Goal: Book appointment/travel/reservation

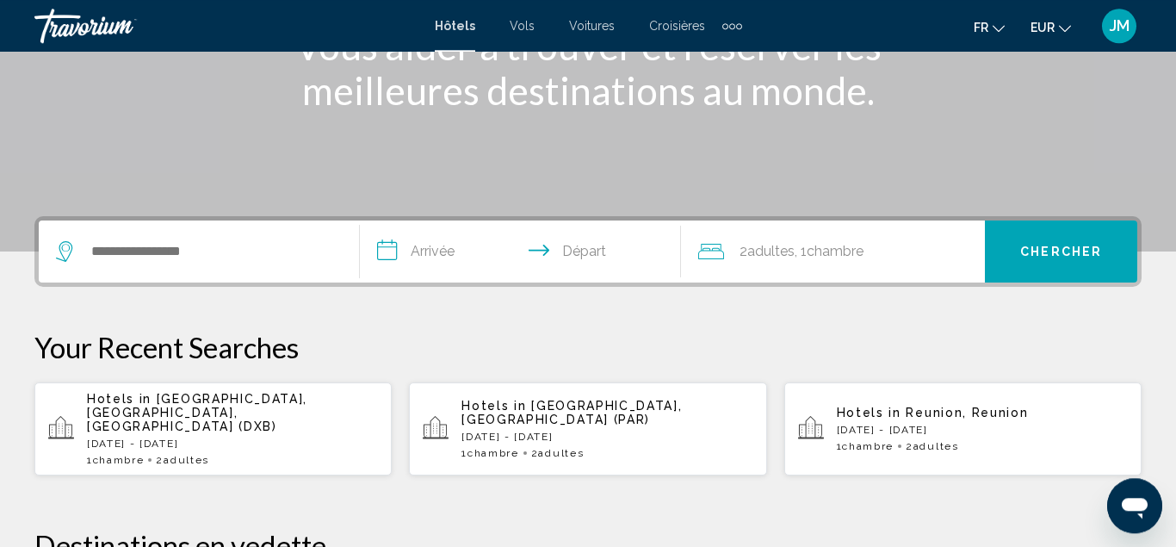
scroll to position [264, 0]
click at [729, 23] on div "Extra navigation items" at bounding box center [732, 26] width 6 height 6
click at [707, 57] on span "Activités" at bounding box center [706, 58] width 46 height 14
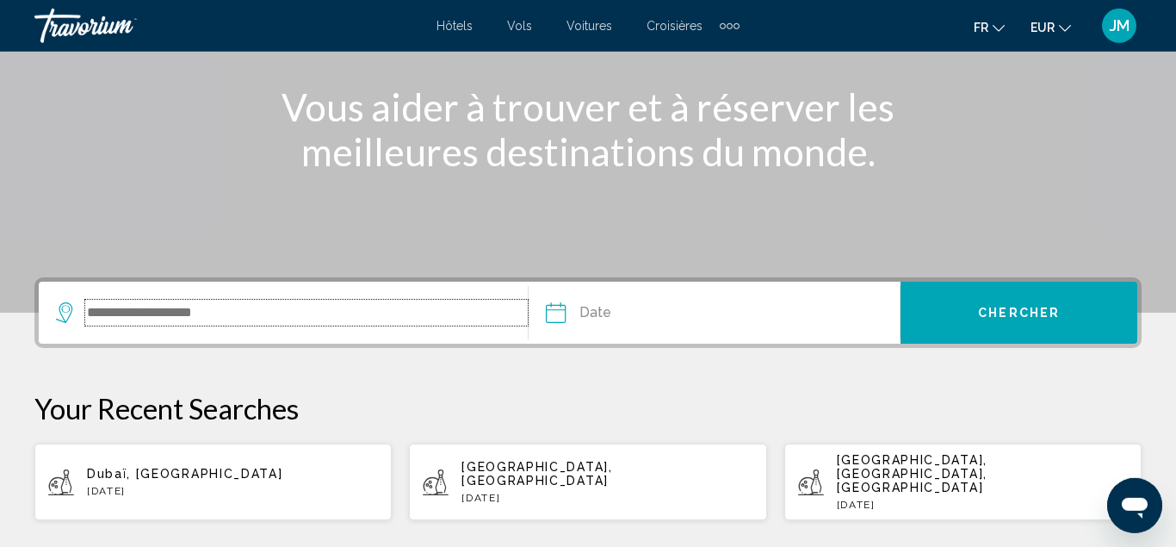
click at [249, 312] on input "Search widget" at bounding box center [306, 313] width 442 height 26
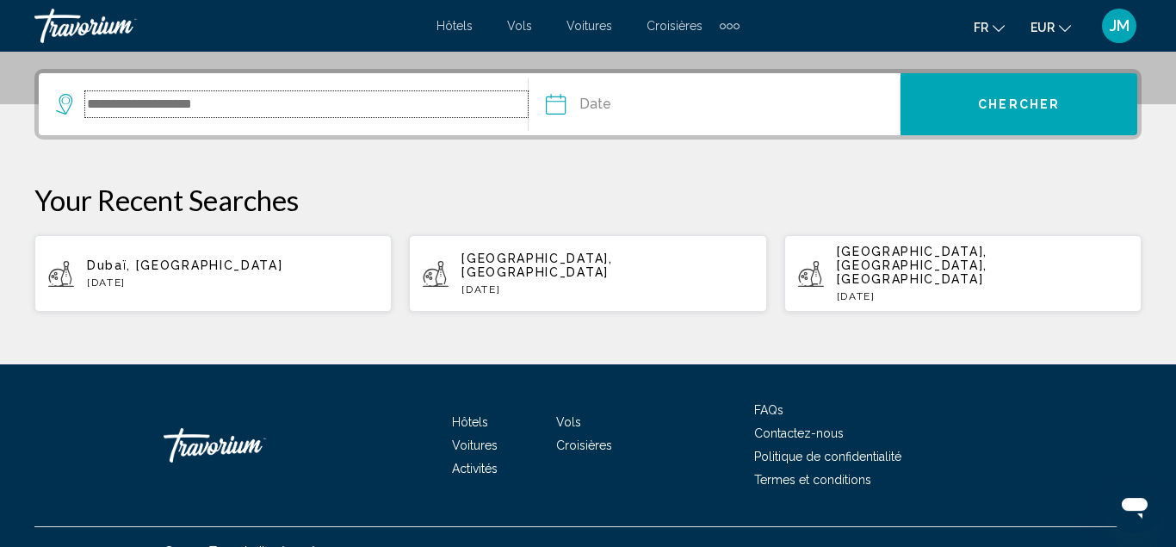
scroll to position [413, 0]
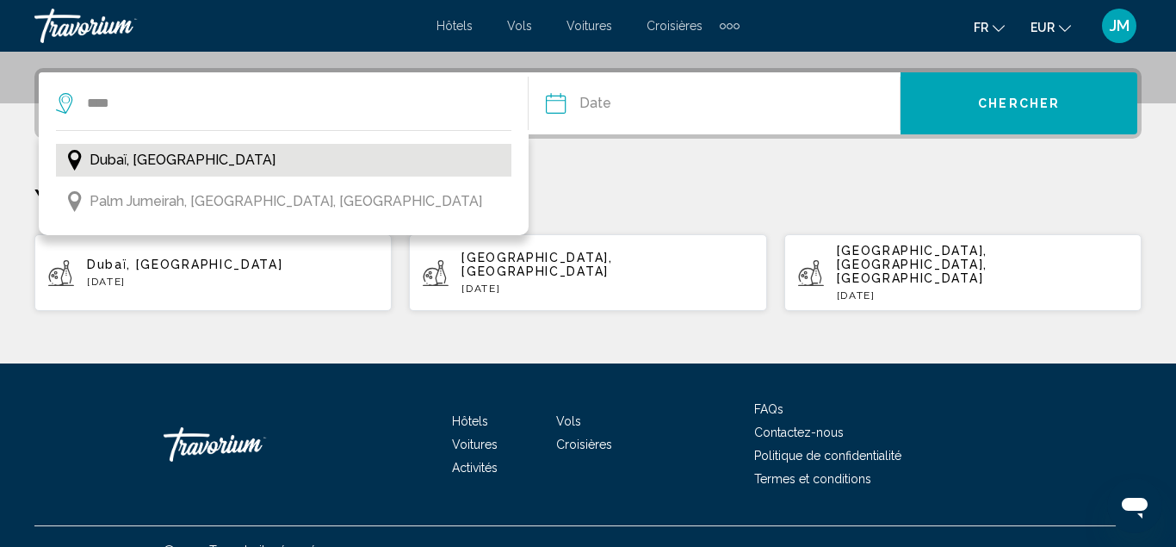
click at [168, 158] on span "Dubaï, [GEOGRAPHIC_DATA]" at bounding box center [183, 160] width 186 height 24
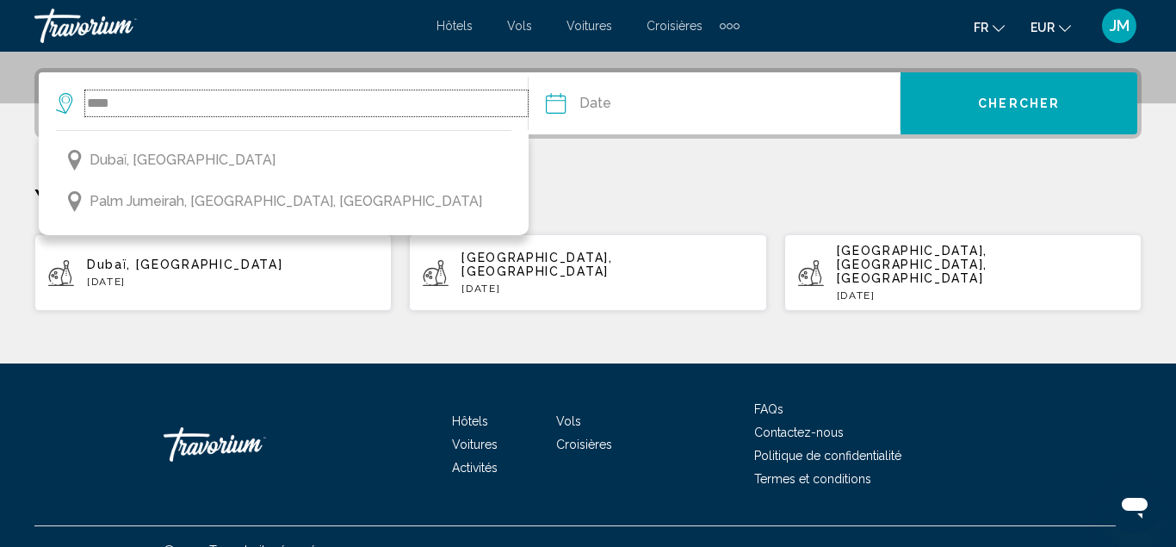
type input "**********"
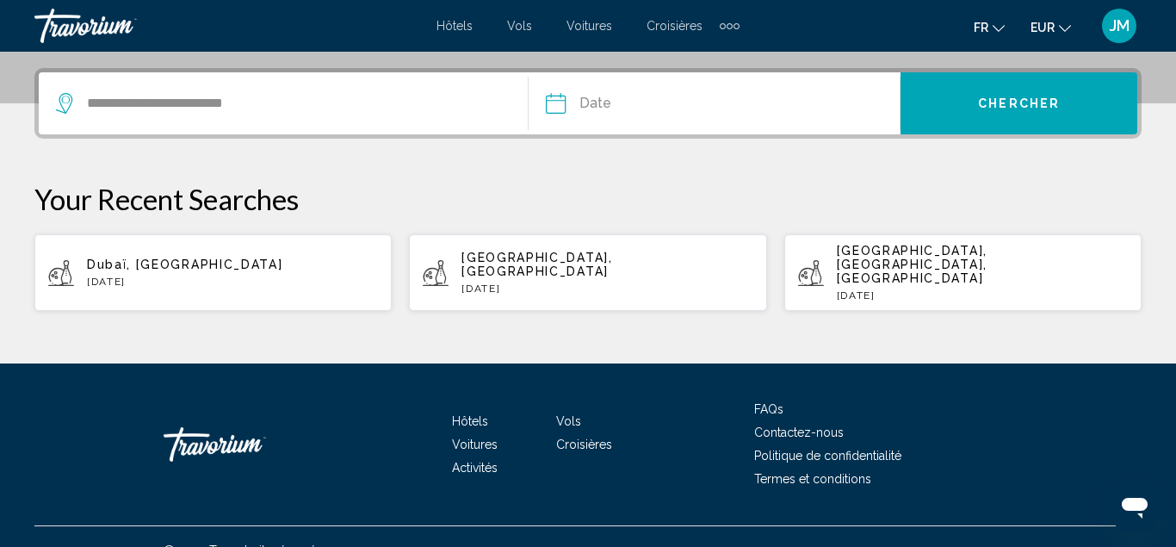
click at [692, 101] on input "Date" at bounding box center [633, 105] width 184 height 67
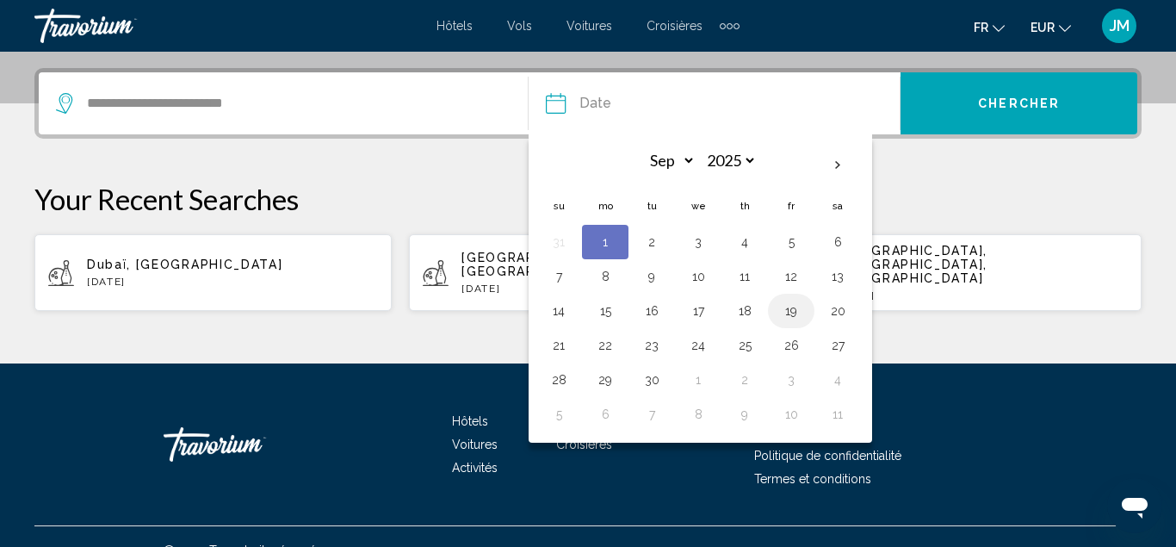
click at [795, 312] on button "19" at bounding box center [791, 311] width 28 height 24
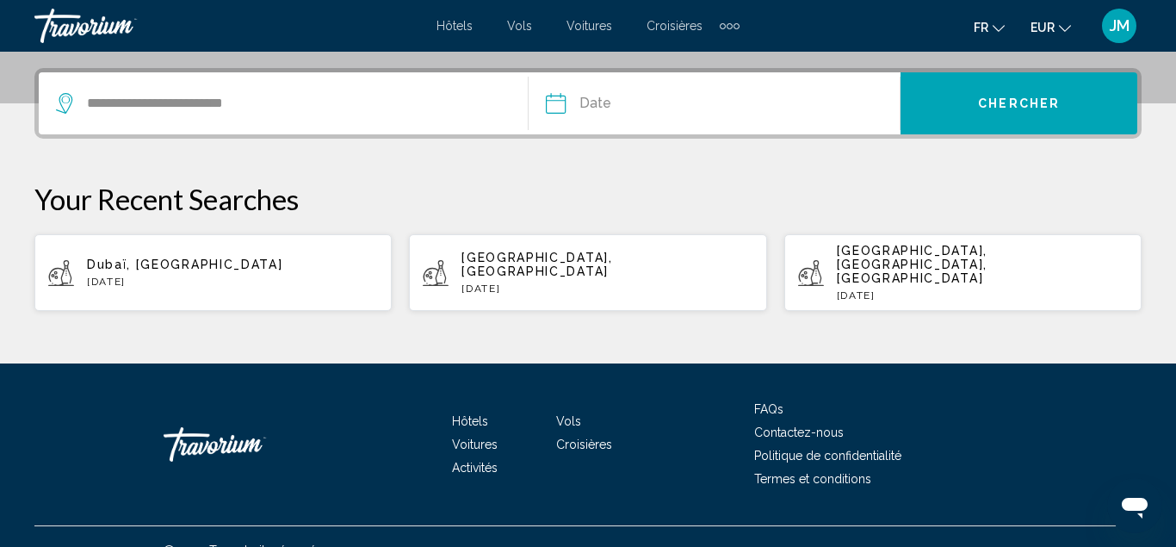
type input "**********"
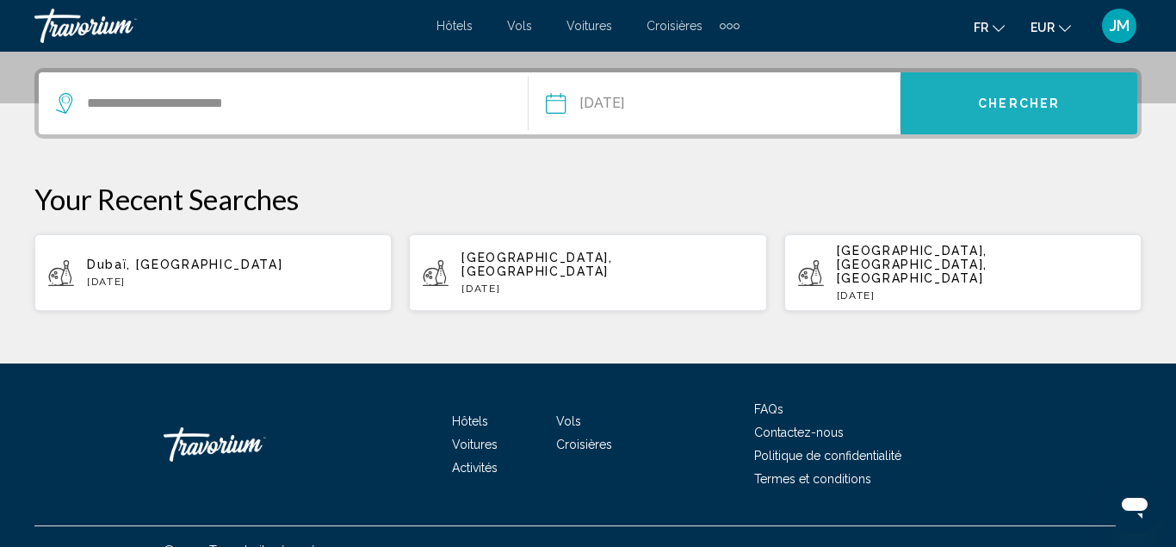
click at [950, 114] on button "Chercher" at bounding box center [1018, 103] width 237 height 62
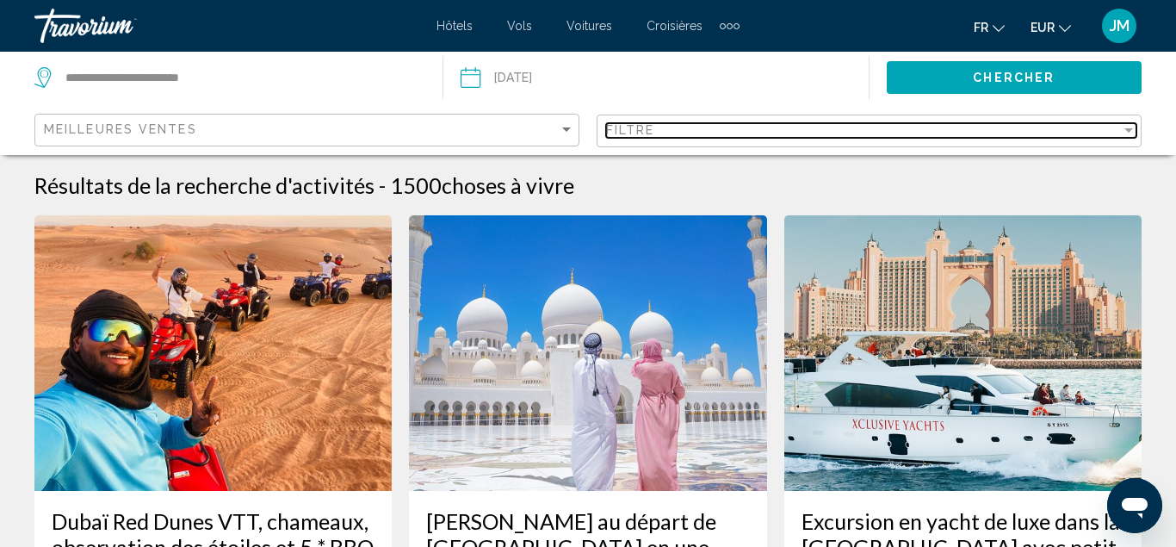
click at [1127, 133] on div "Filter" at bounding box center [1128, 130] width 15 height 14
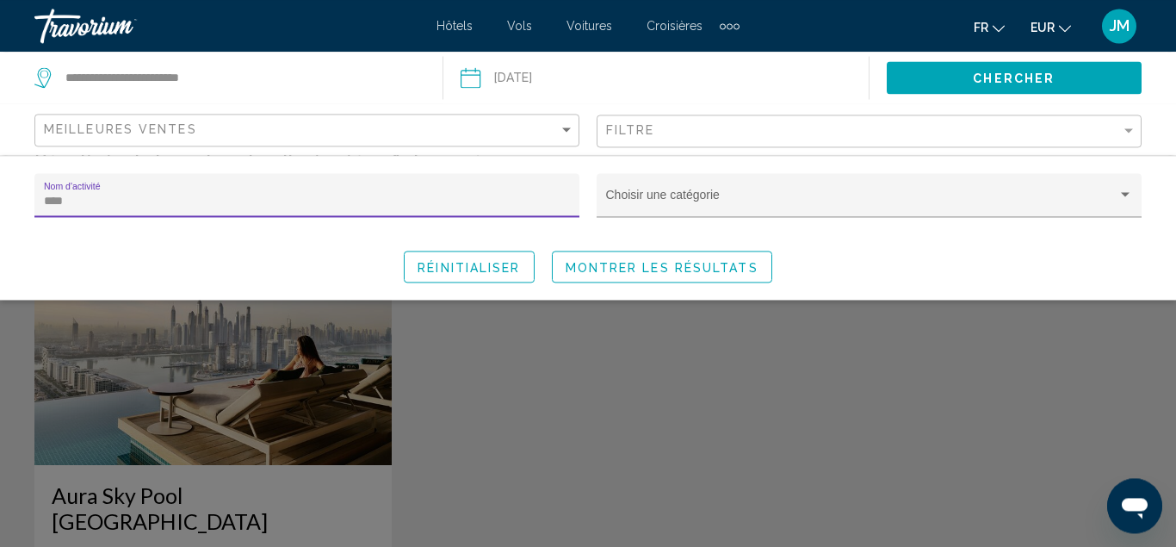
type input "****"
click at [603, 420] on div "Search widget" at bounding box center [588, 398] width 1176 height 297
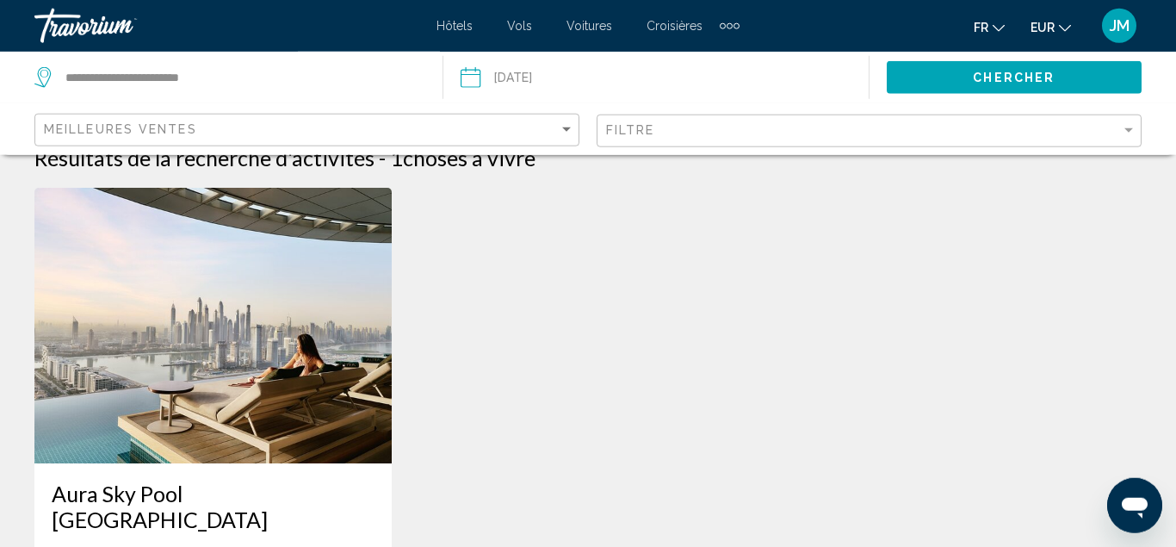
scroll to position [28, 0]
click at [304, 369] on img "Main content" at bounding box center [212, 324] width 357 height 275
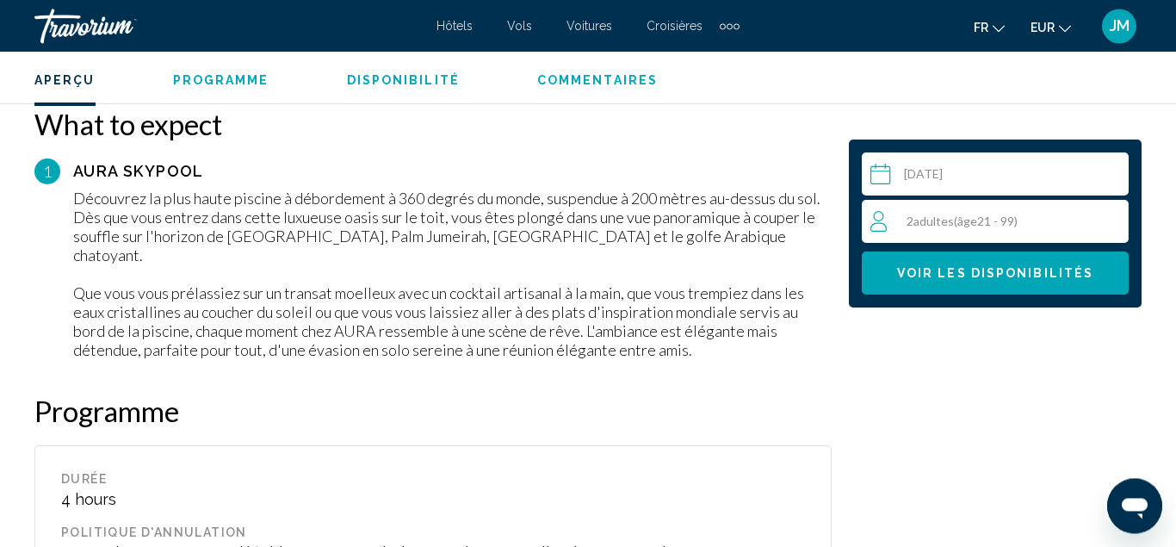
scroll to position [2073, 0]
click at [941, 281] on button "Voir les disponibilités" at bounding box center [995, 272] width 267 height 43
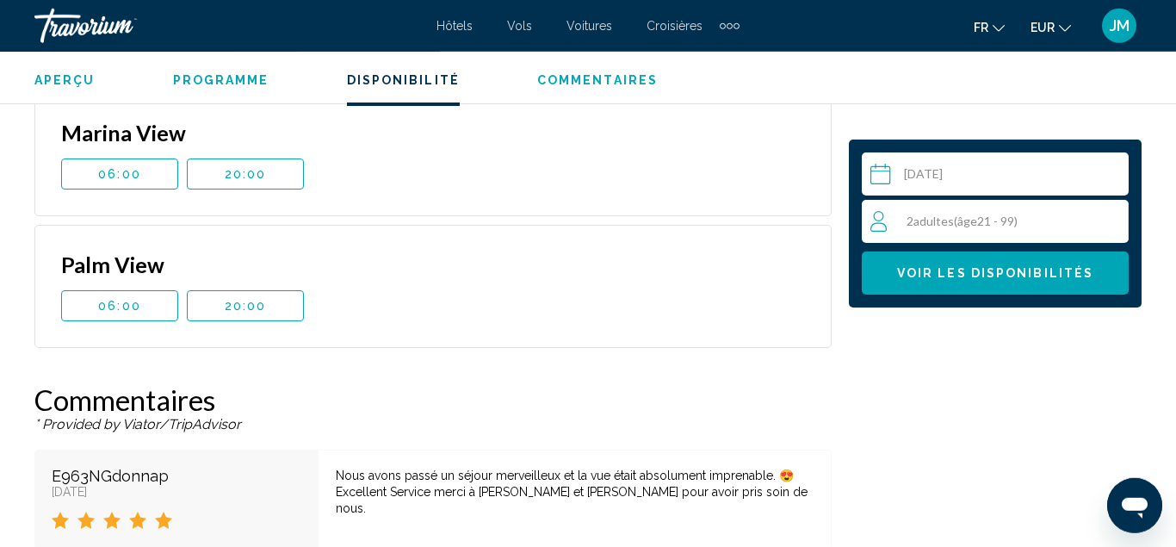
scroll to position [3148, 0]
click at [267, 289] on button "20:00" at bounding box center [245, 304] width 117 height 31
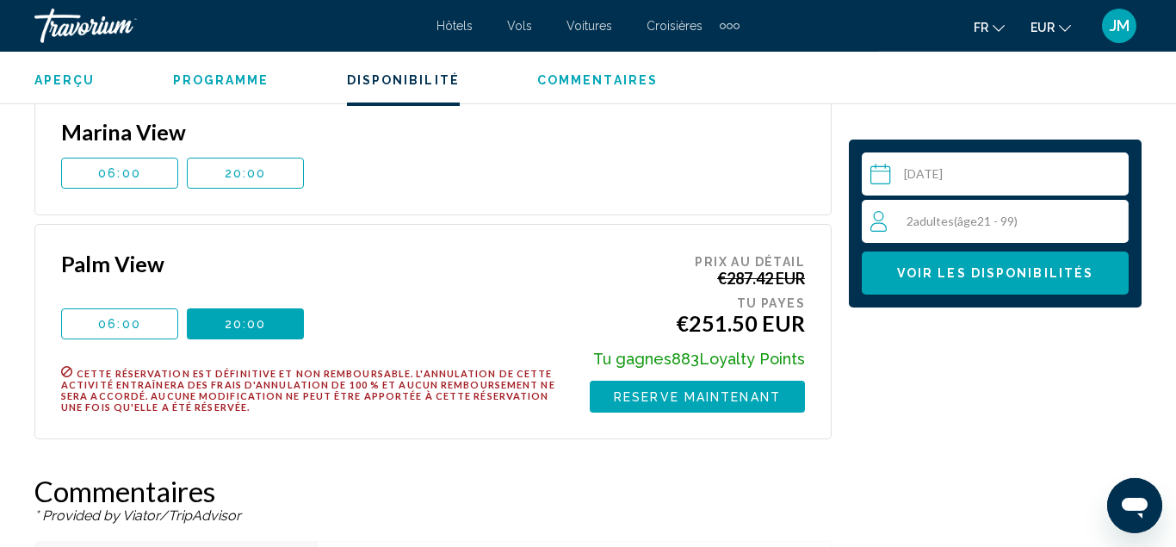
click at [167, 308] on button "06:00" at bounding box center [119, 323] width 117 height 31
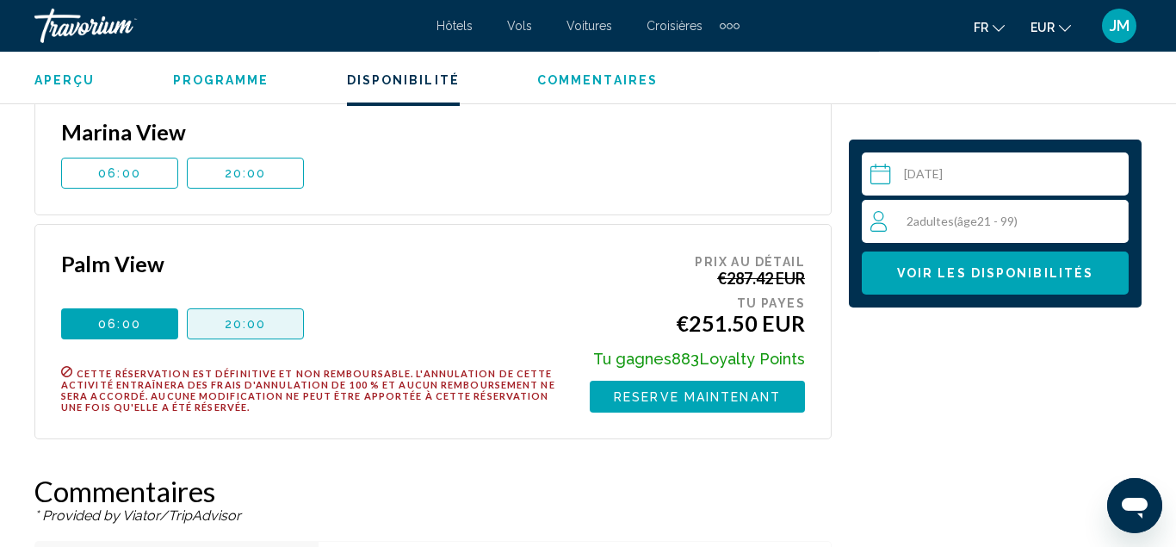
click at [267, 308] on button "20:00" at bounding box center [245, 323] width 117 height 31
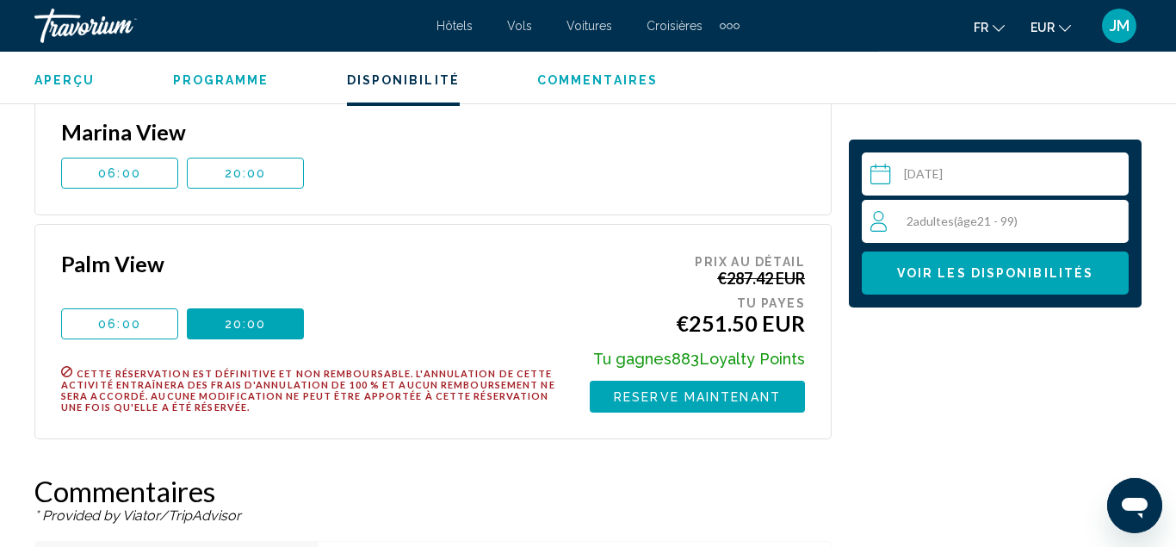
click at [140, 308] on button "06:00" at bounding box center [119, 323] width 117 height 31
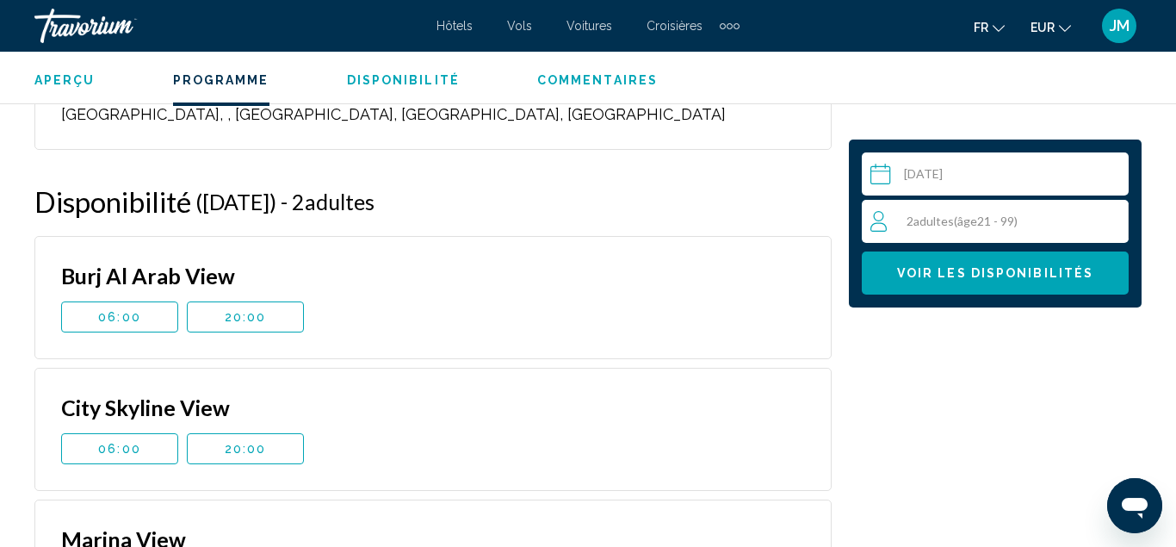
scroll to position [2737, 0]
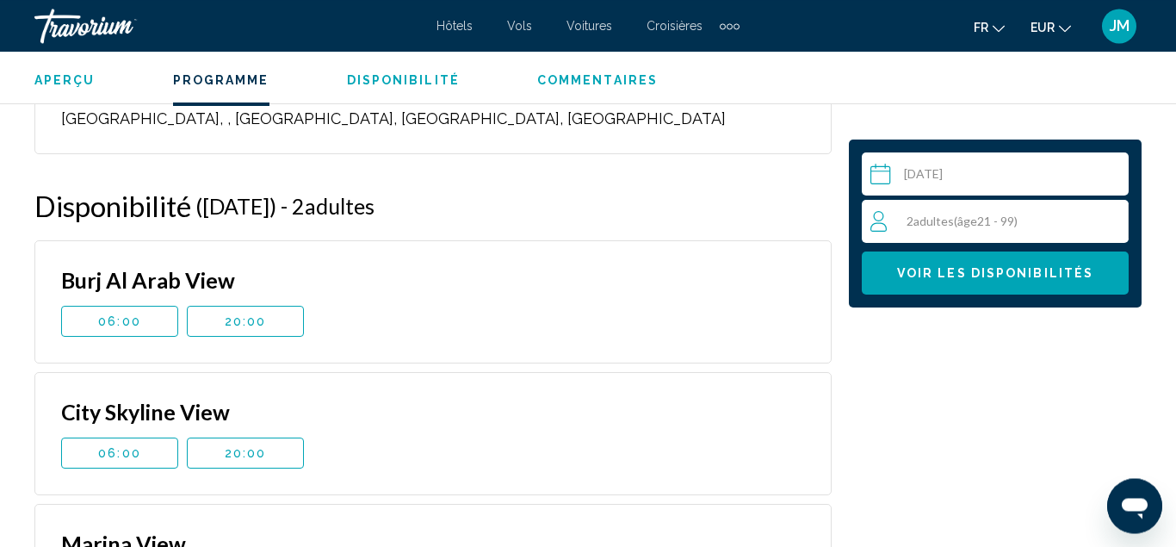
click at [256, 314] on span "20:00" at bounding box center [246, 321] width 42 height 14
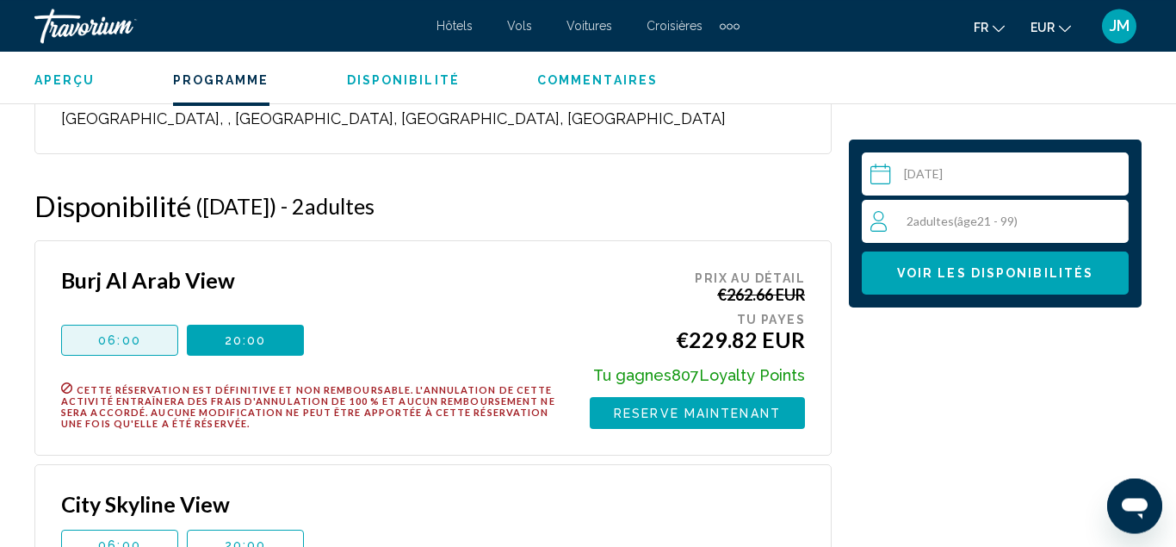
click at [128, 333] on span "06:00" at bounding box center [119, 340] width 43 height 14
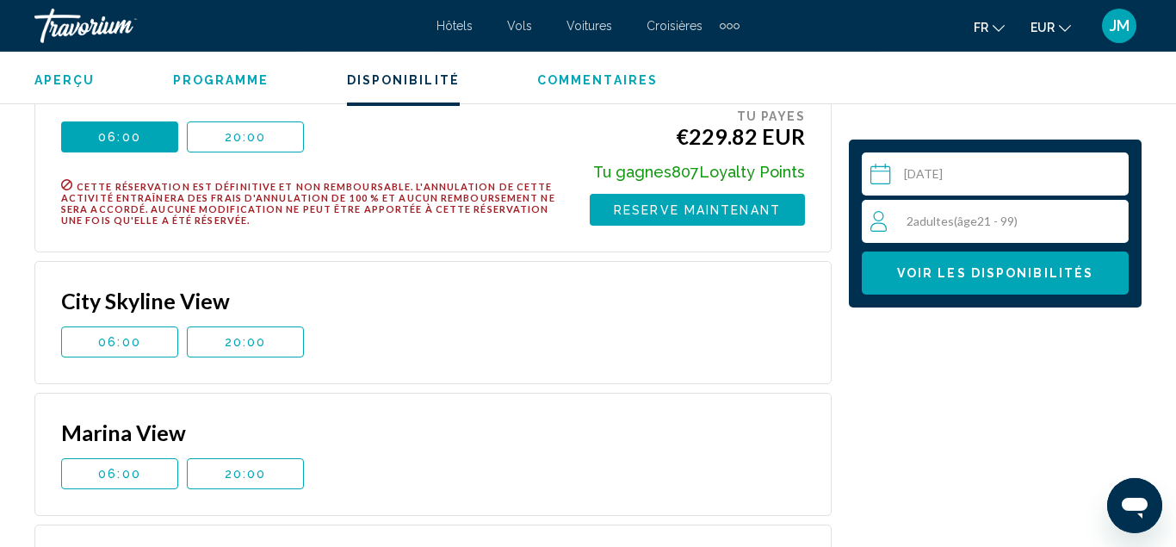
scroll to position [2941, 0]
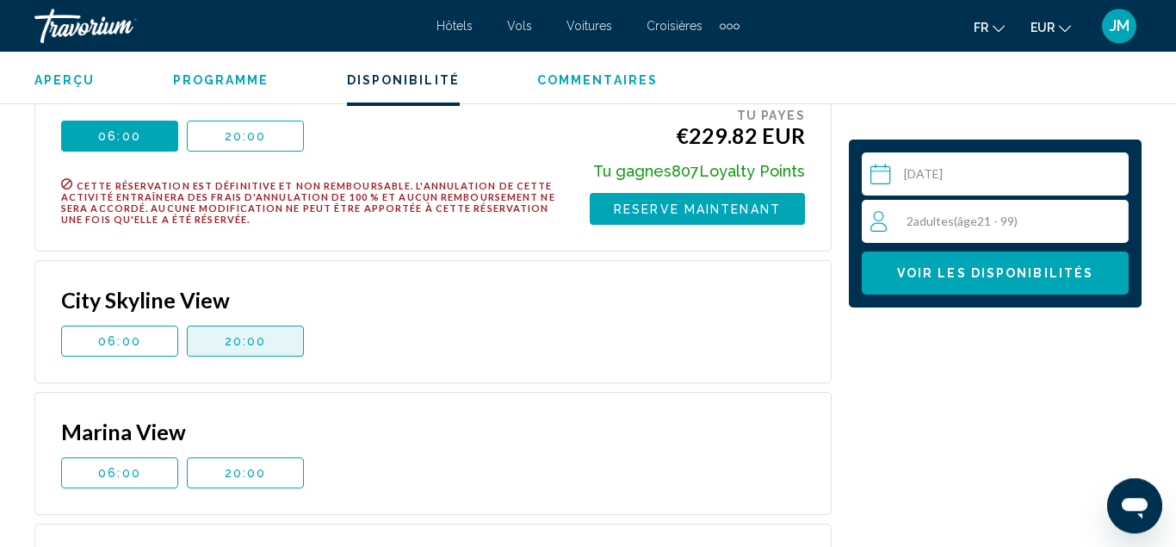
click at [251, 334] on span "20:00" at bounding box center [246, 341] width 42 height 14
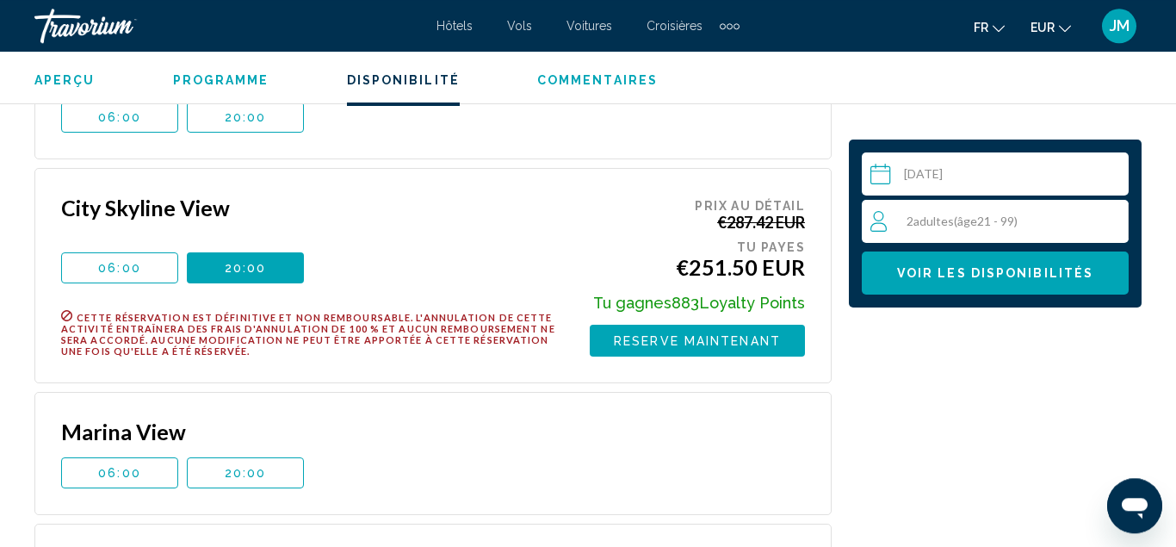
click at [970, 219] on span "âge" at bounding box center [967, 220] width 20 height 15
click at [1106, 219] on icon "Increment adults" at bounding box center [1111, 220] width 15 height 21
click at [877, 219] on icon "Decrement adults" at bounding box center [877, 220] width 15 height 21
click at [566, 425] on div "Marina View 06:00 20:00 Cette réservation est définitive et non remboursable. L…" at bounding box center [433, 453] width 744 height 70
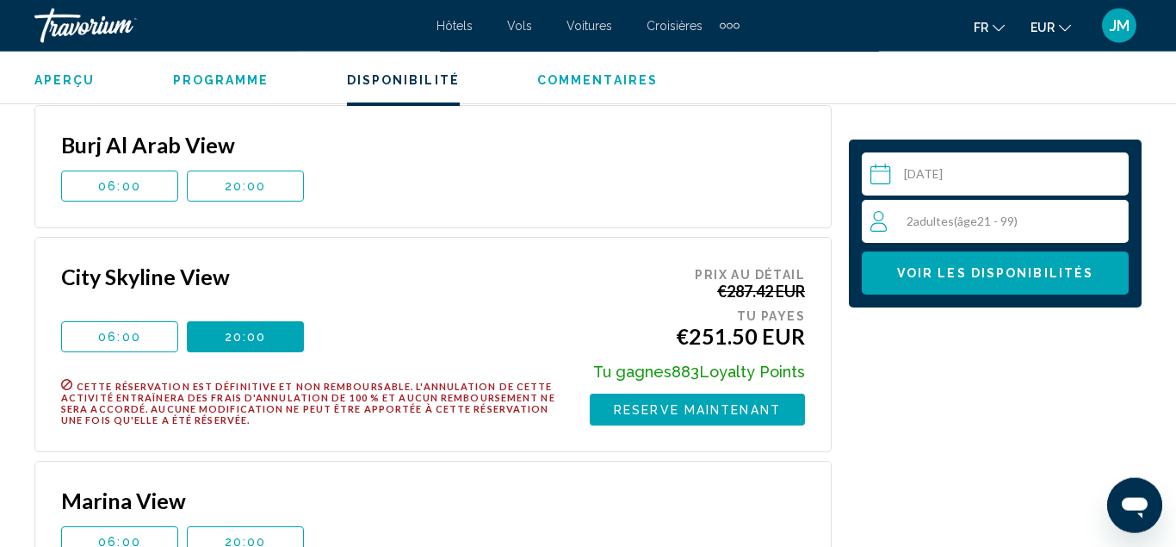
scroll to position [2873, 0]
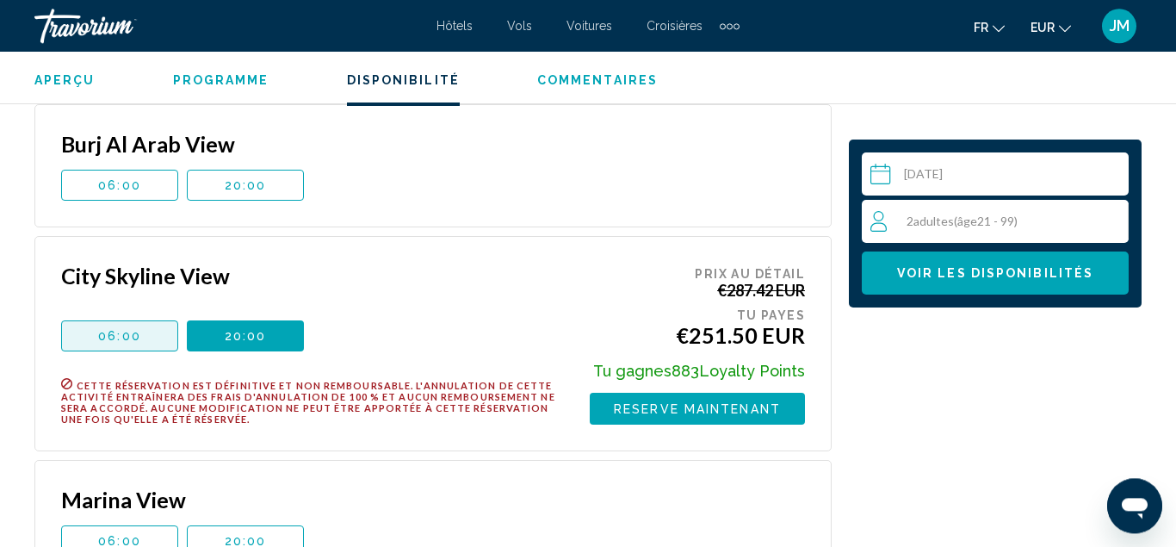
click at [128, 320] on button "06:00" at bounding box center [119, 335] width 117 height 31
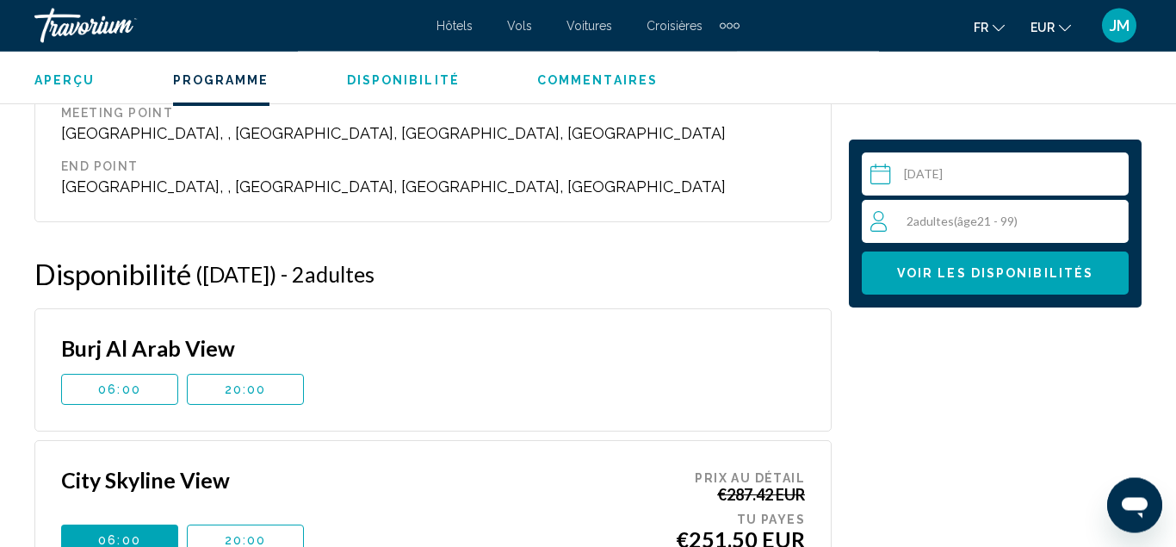
scroll to position [2669, 0]
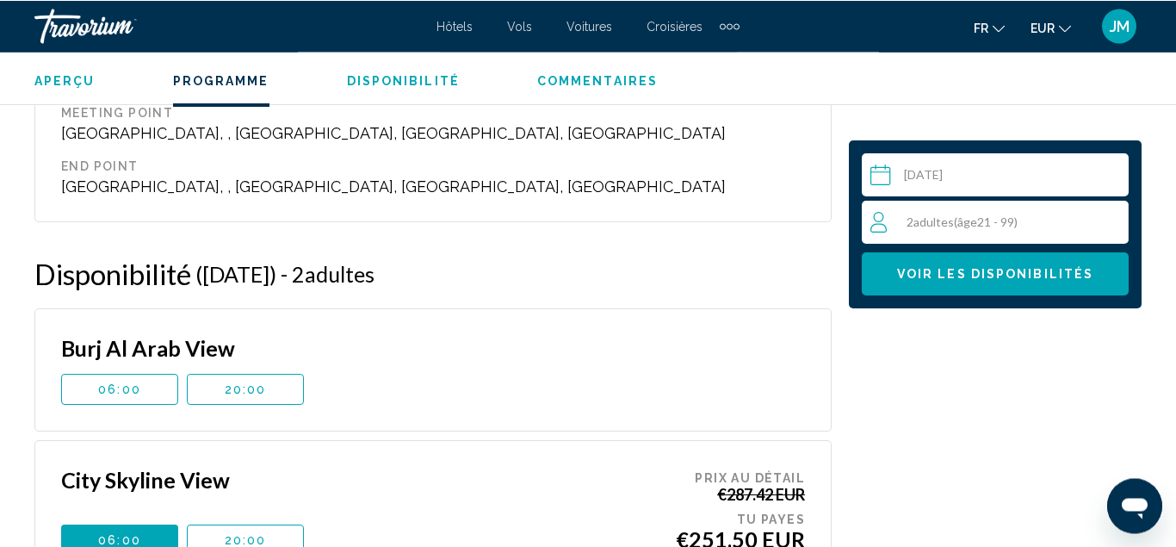
click at [115, 382] on span "06:00" at bounding box center [119, 389] width 43 height 14
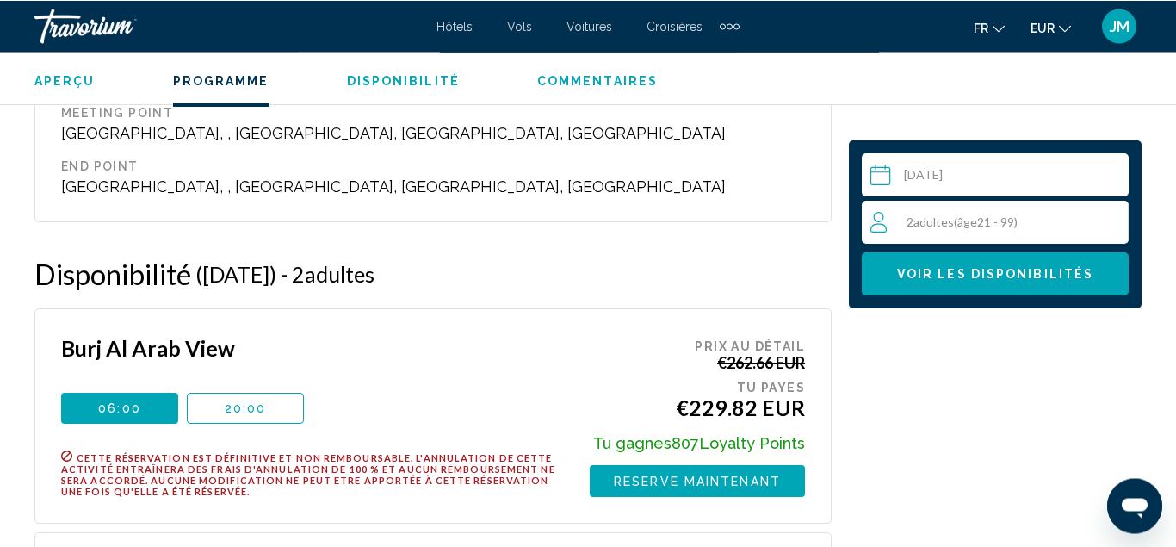
click at [247, 348] on div "Burj Al Arab View 06:00 20:00 Cette réservation est définitive et non remboursa…" at bounding box center [308, 416] width 494 height 162
click at [251, 401] on span "20:00" at bounding box center [246, 408] width 42 height 14
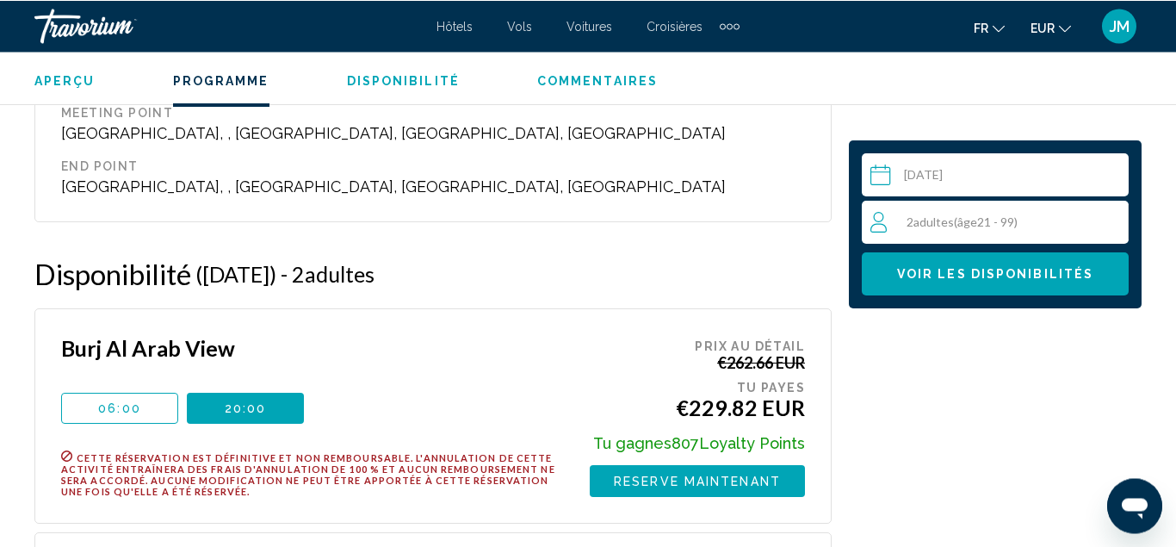
click at [100, 401] on span "06:00" at bounding box center [119, 408] width 43 height 14
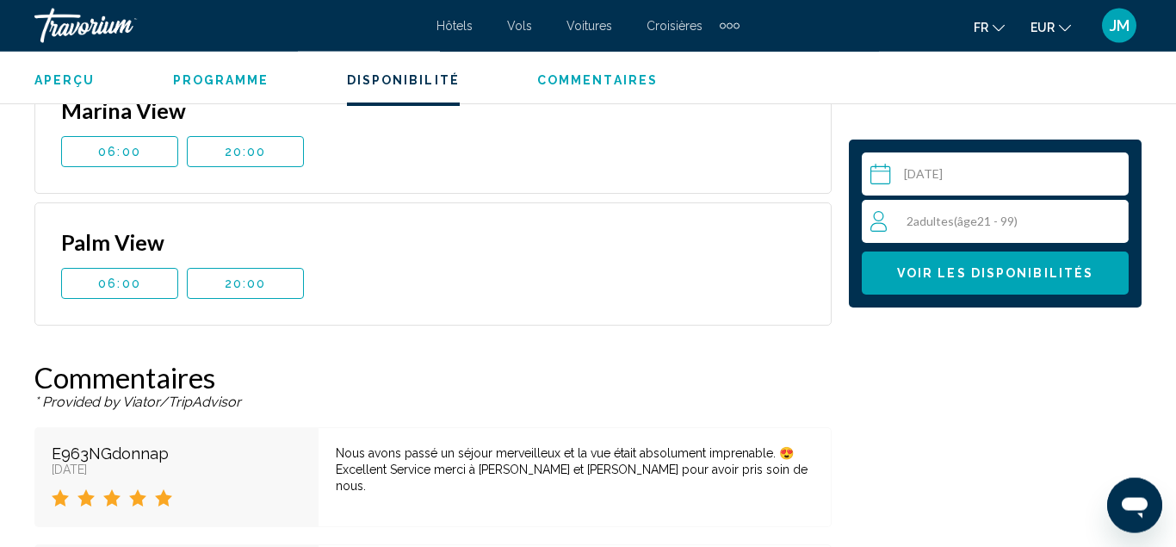
scroll to position [3263, 0]
click at [148, 231] on div "Palm View" at bounding box center [308, 247] width 494 height 39
click at [148, 267] on button "06:00" at bounding box center [119, 282] width 117 height 31
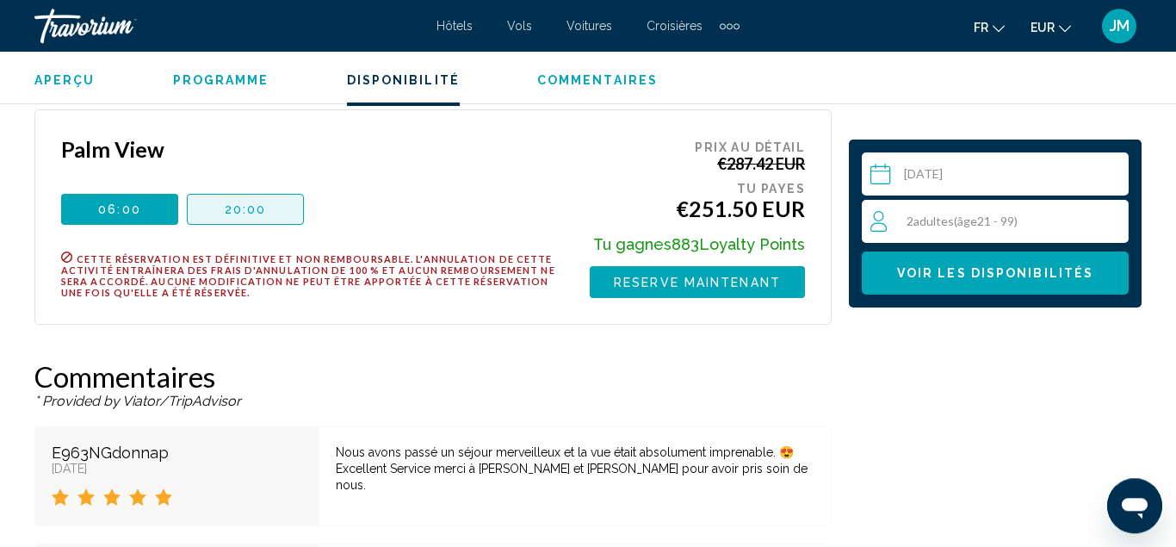
click at [256, 202] on span "20:00" at bounding box center [246, 209] width 42 height 14
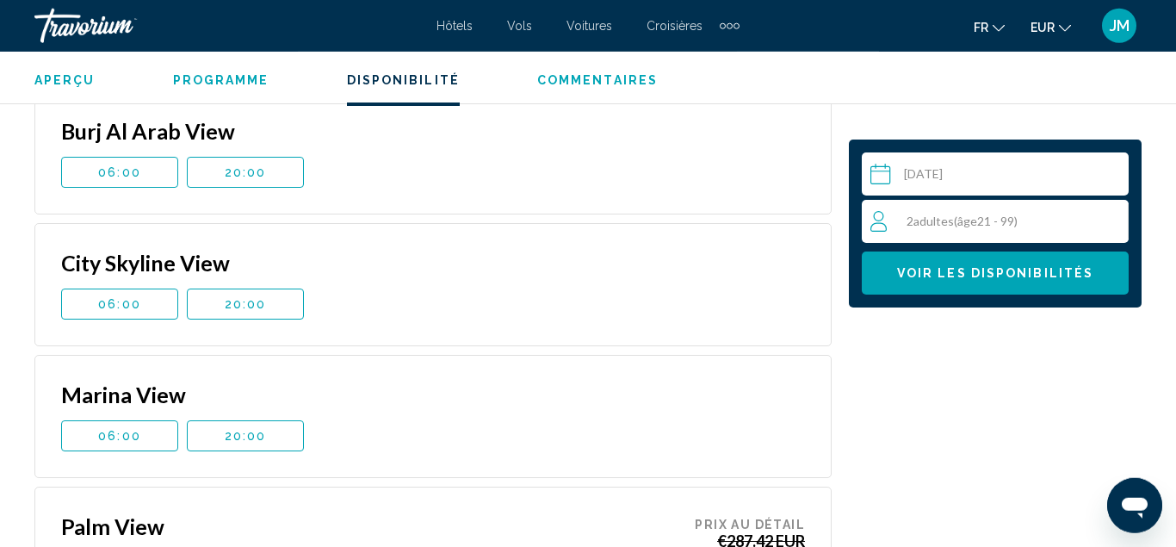
scroll to position [2883, 0]
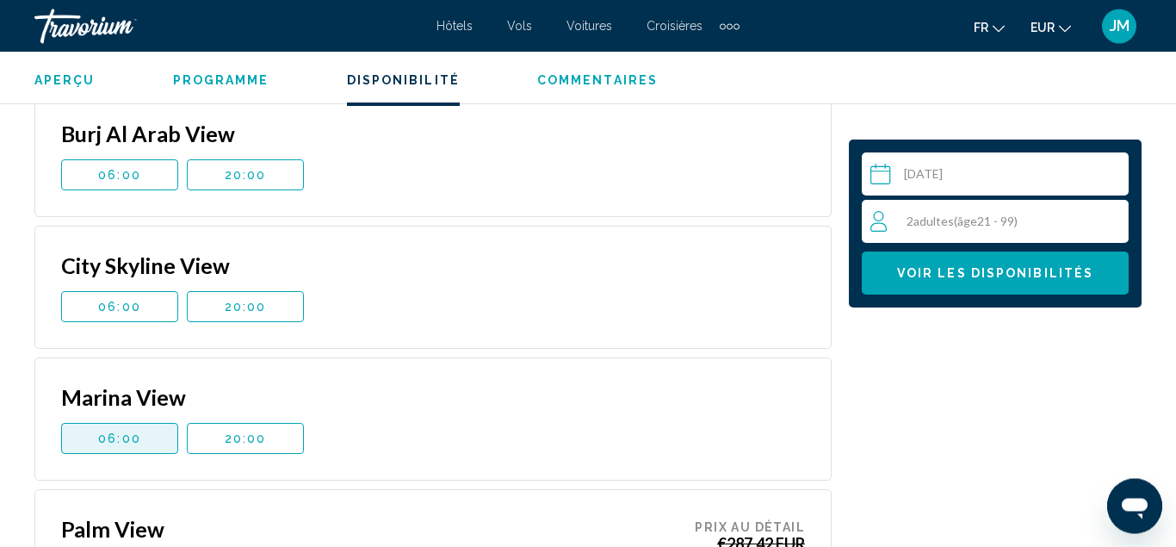
click at [118, 431] on span "06:00" at bounding box center [119, 438] width 43 height 14
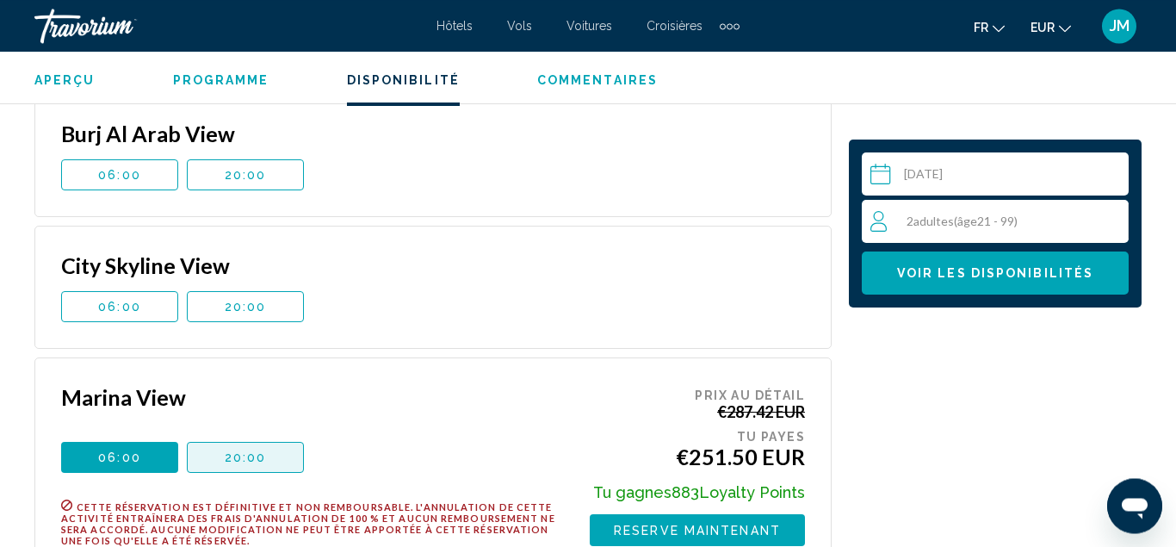
click at [264, 450] on span "20:00" at bounding box center [246, 457] width 42 height 14
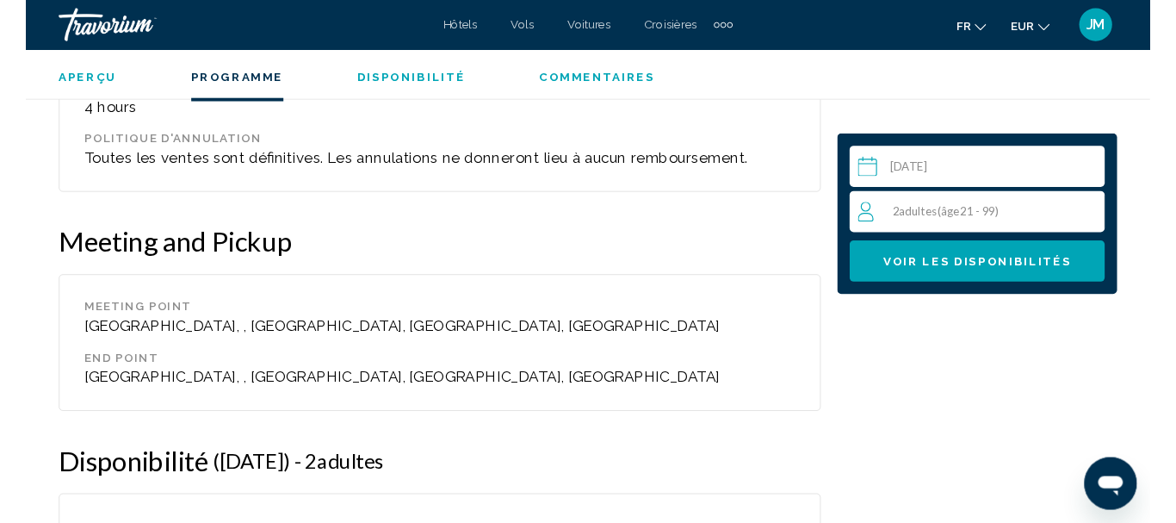
scroll to position [2460, 0]
